Goal: Task Accomplishment & Management: Manage account settings

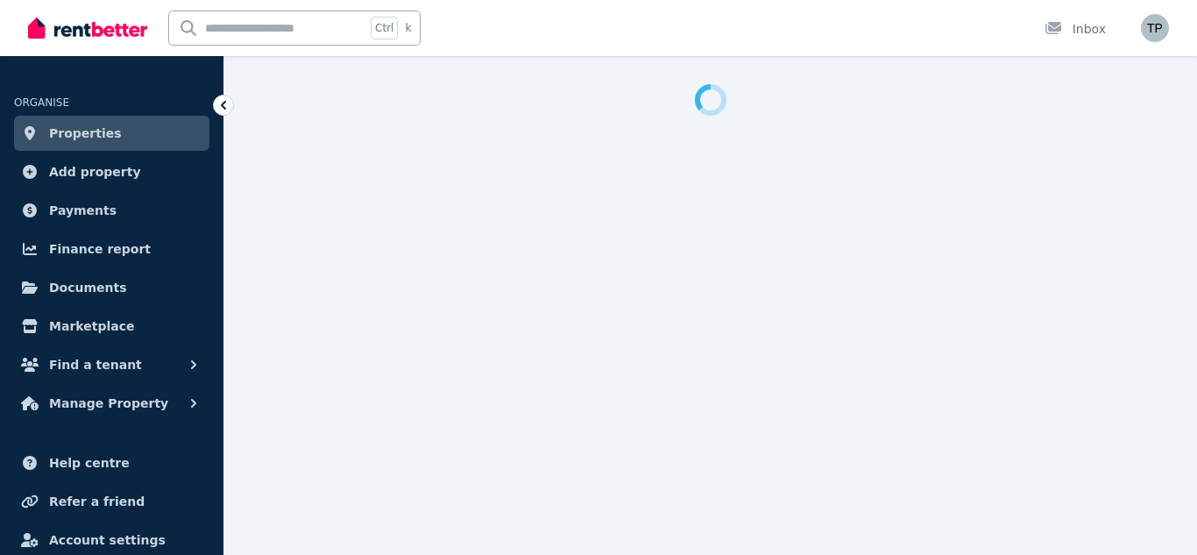
select select "**********"
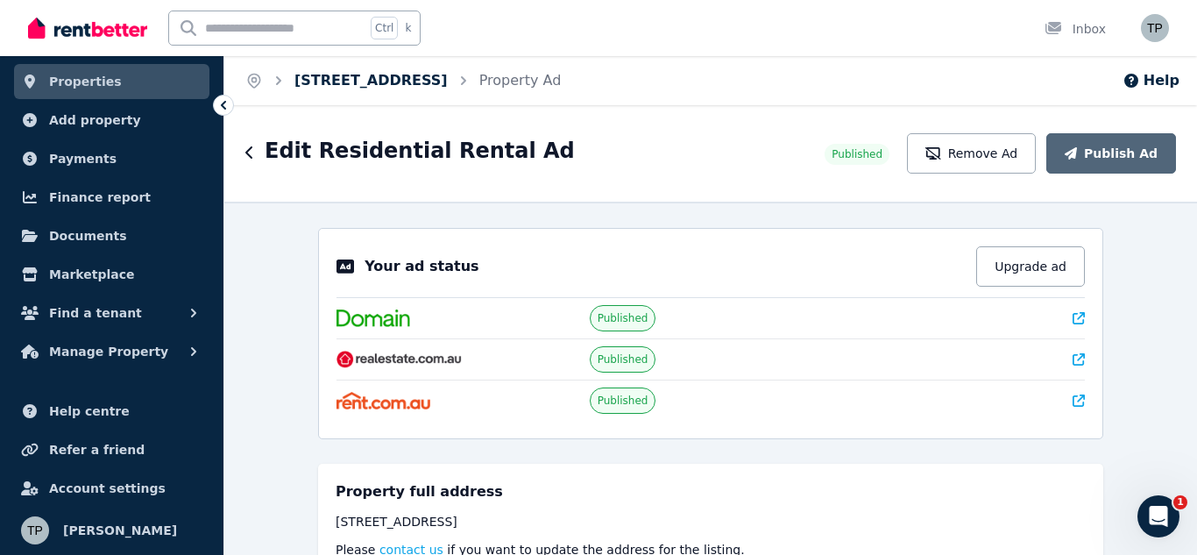
click at [391, 79] on link "[STREET_ADDRESS]" at bounding box center [370, 80] width 153 height 17
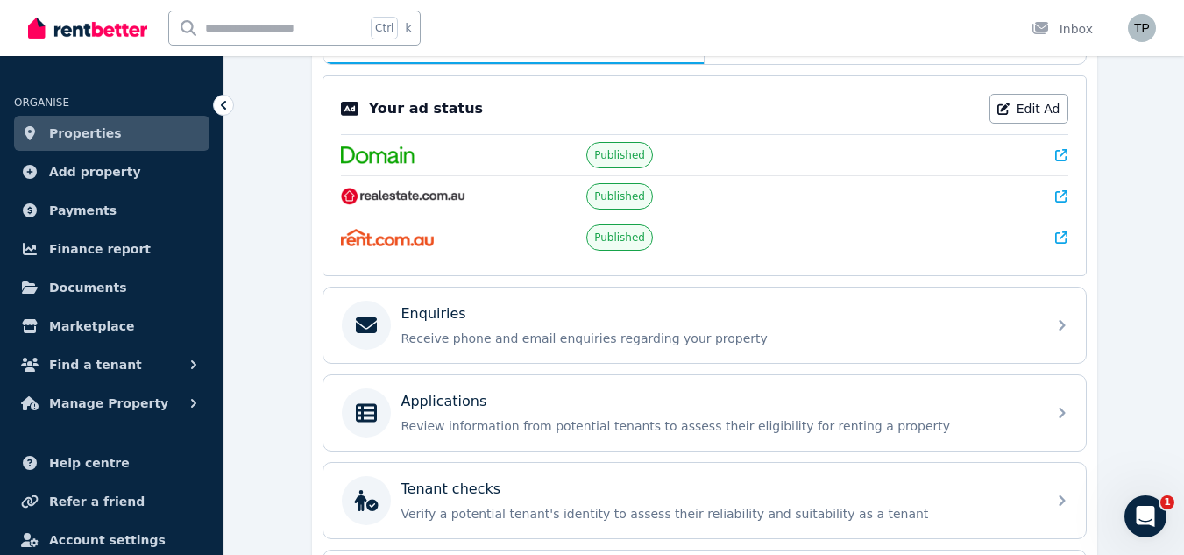
scroll to position [350, 0]
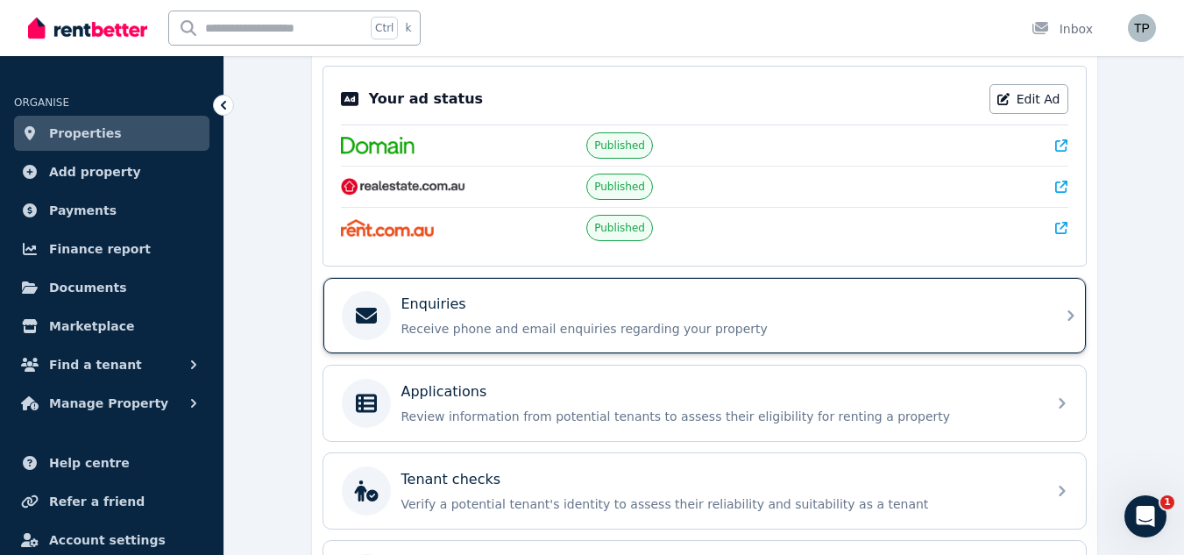
click at [1046, 319] on div "Enquiries Receive phone and email enquiries regarding your property" at bounding box center [704, 315] width 762 height 75
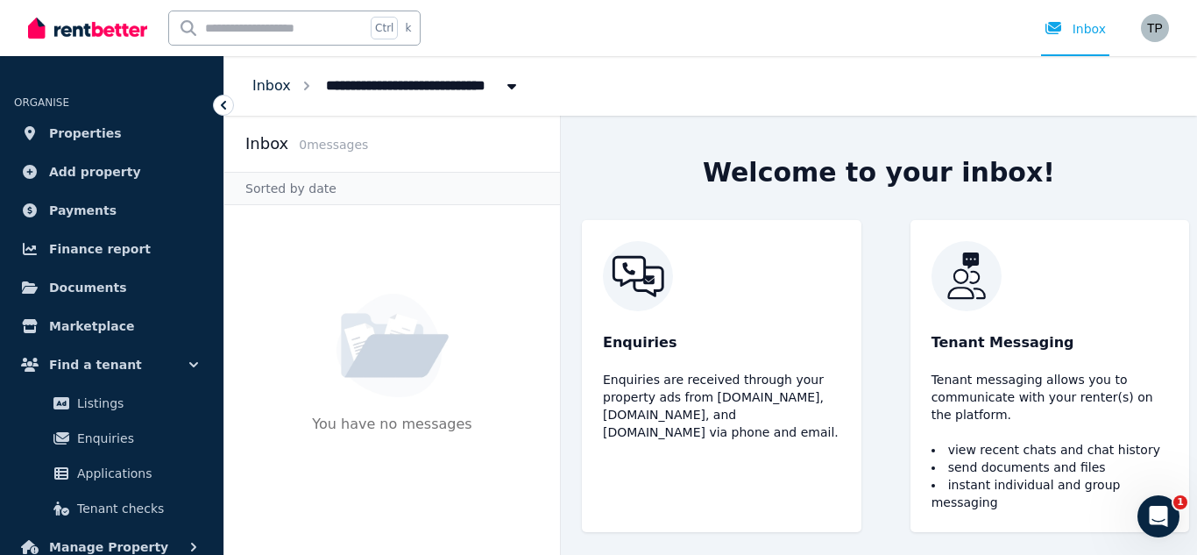
click at [275, 85] on link "Inbox" at bounding box center [271, 85] width 39 height 17
click at [277, 86] on link "Inbox" at bounding box center [271, 85] width 39 height 17
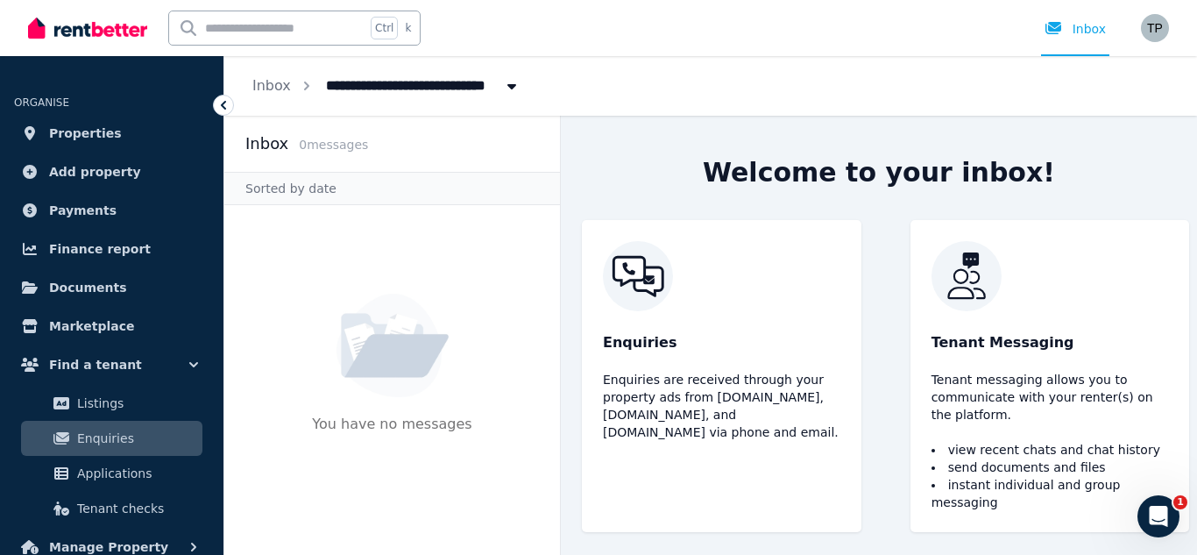
click at [1168, 513] on icon "Open Intercom Messenger" at bounding box center [1158, 516] width 29 height 29
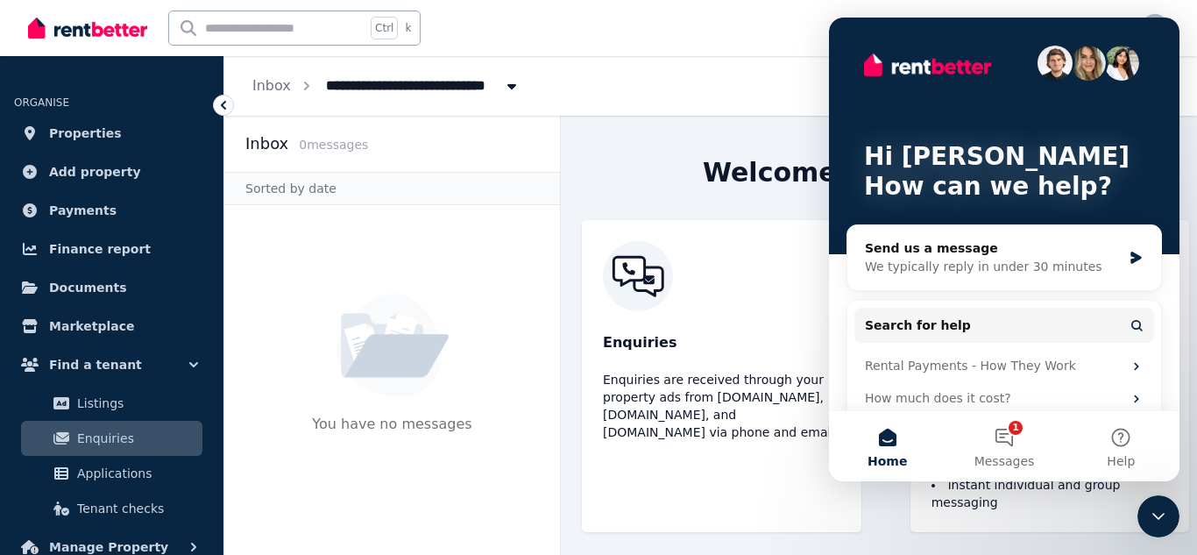
click at [618, 42] on div "Ctrl k Inbox" at bounding box center [568, 28] width 1081 height 56
click at [892, 442] on button "Home" at bounding box center [887, 446] width 117 height 70
click at [622, 38] on div "Ctrl k Inbox" at bounding box center [568, 28] width 1081 height 56
click at [276, 86] on link "Inbox" at bounding box center [271, 85] width 39 height 17
